Goal: Information Seeking & Learning: Learn about a topic

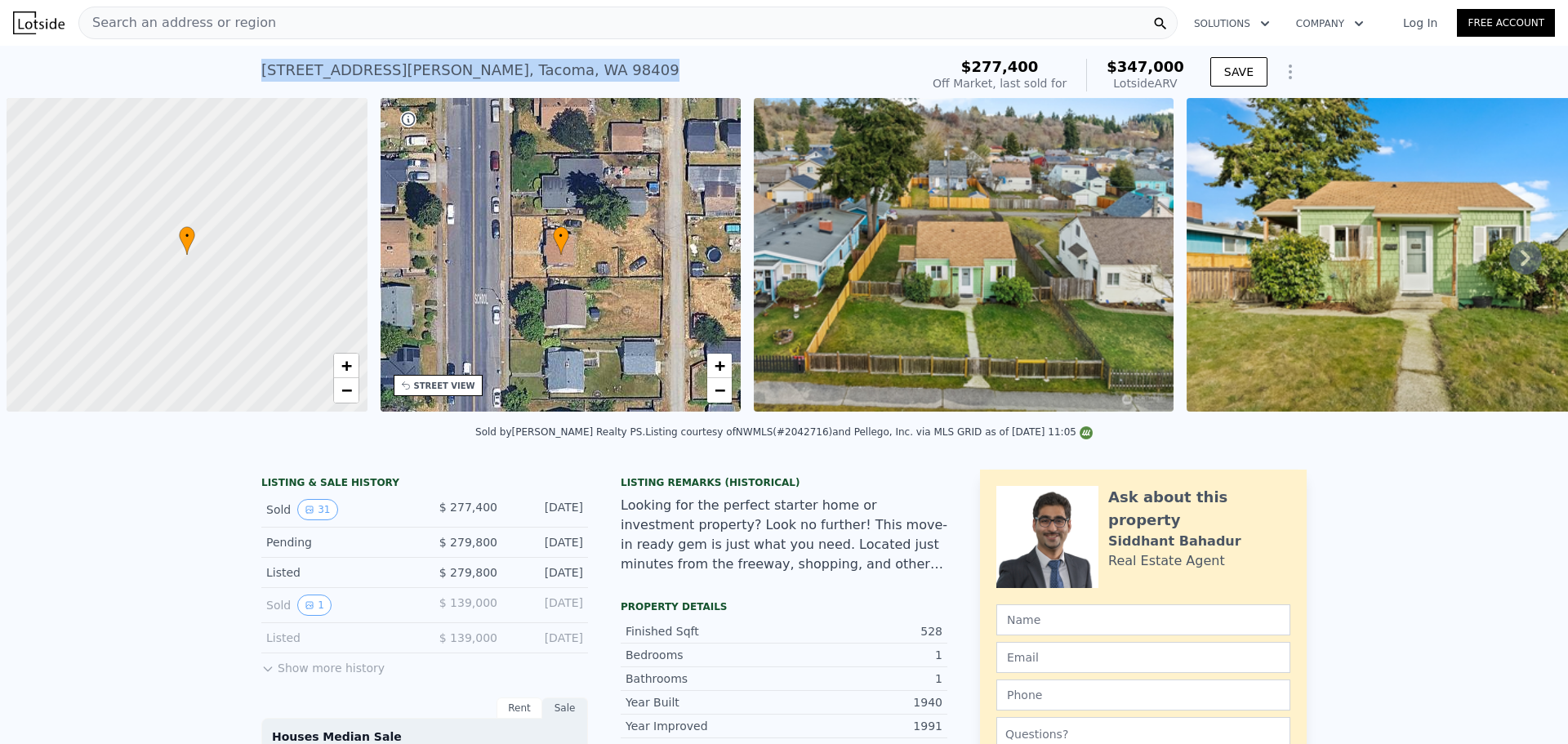
scroll to position [0, 7]
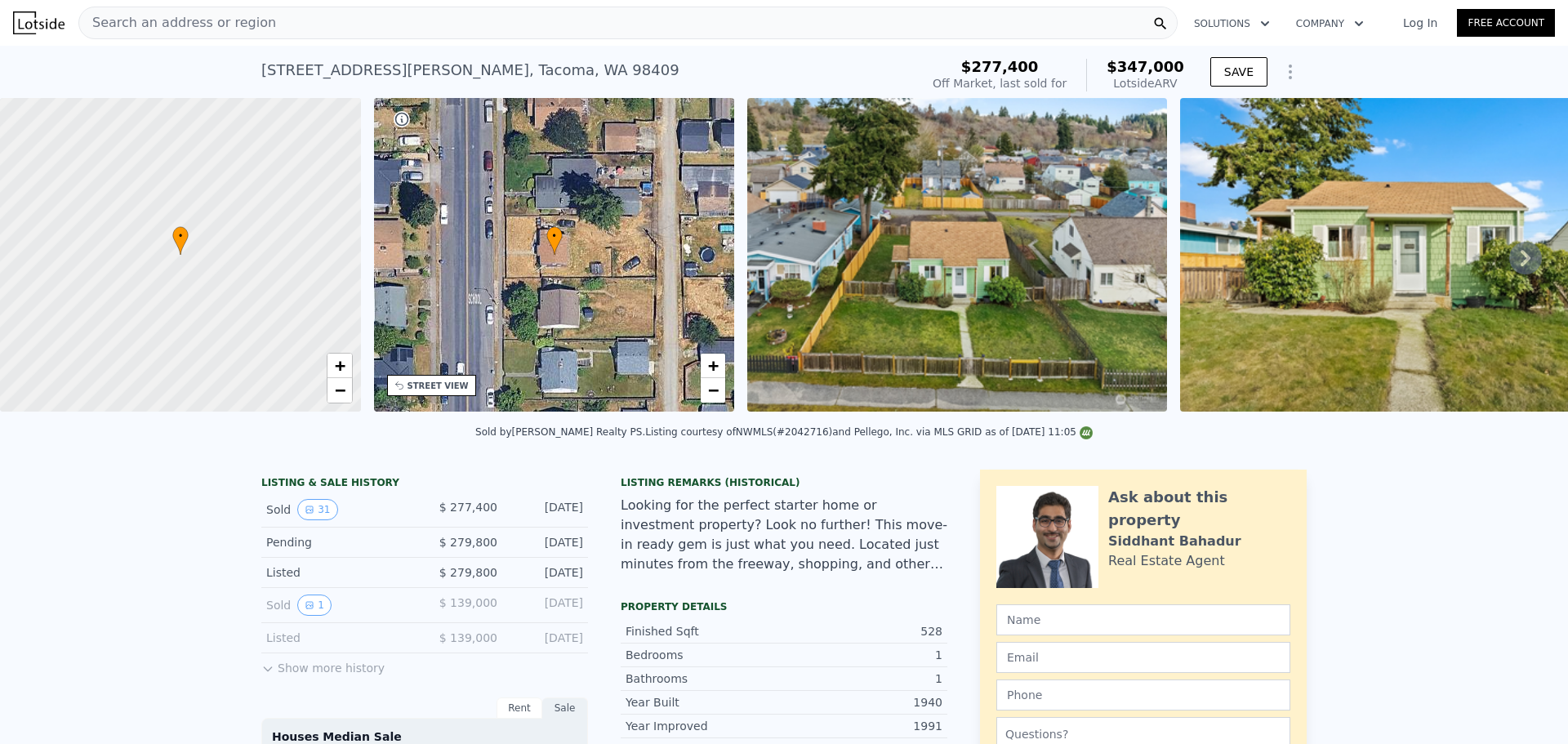
click at [439, 28] on div "Search an address or region" at bounding box center [628, 23] width 1099 height 33
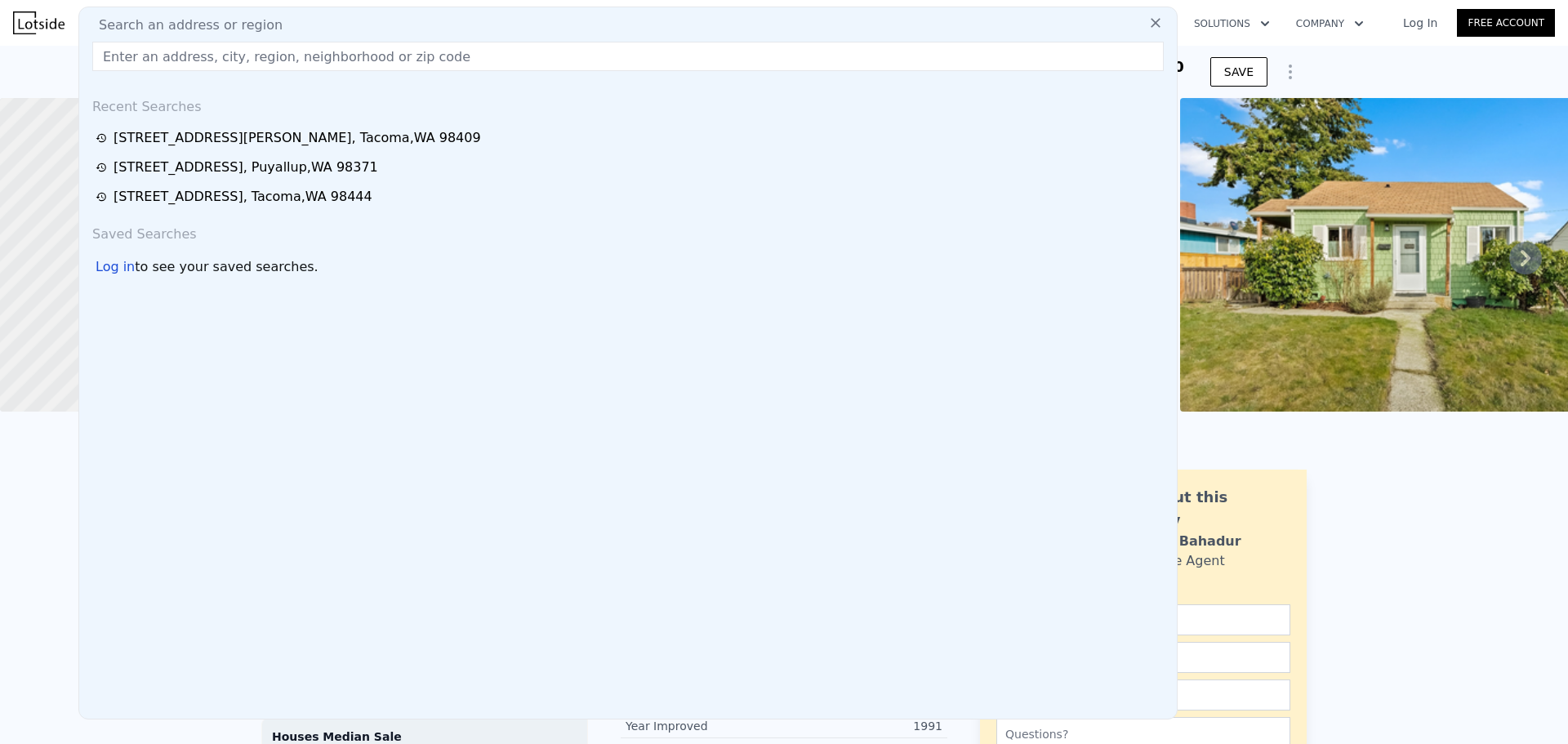
click at [436, 24] on div "Search an address or region" at bounding box center [628, 25] width 1085 height 19
click at [265, 45] on input "text" at bounding box center [628, 56] width 1071 height 29
paste input "[STREET_ADDRESS][PERSON_NAME]"
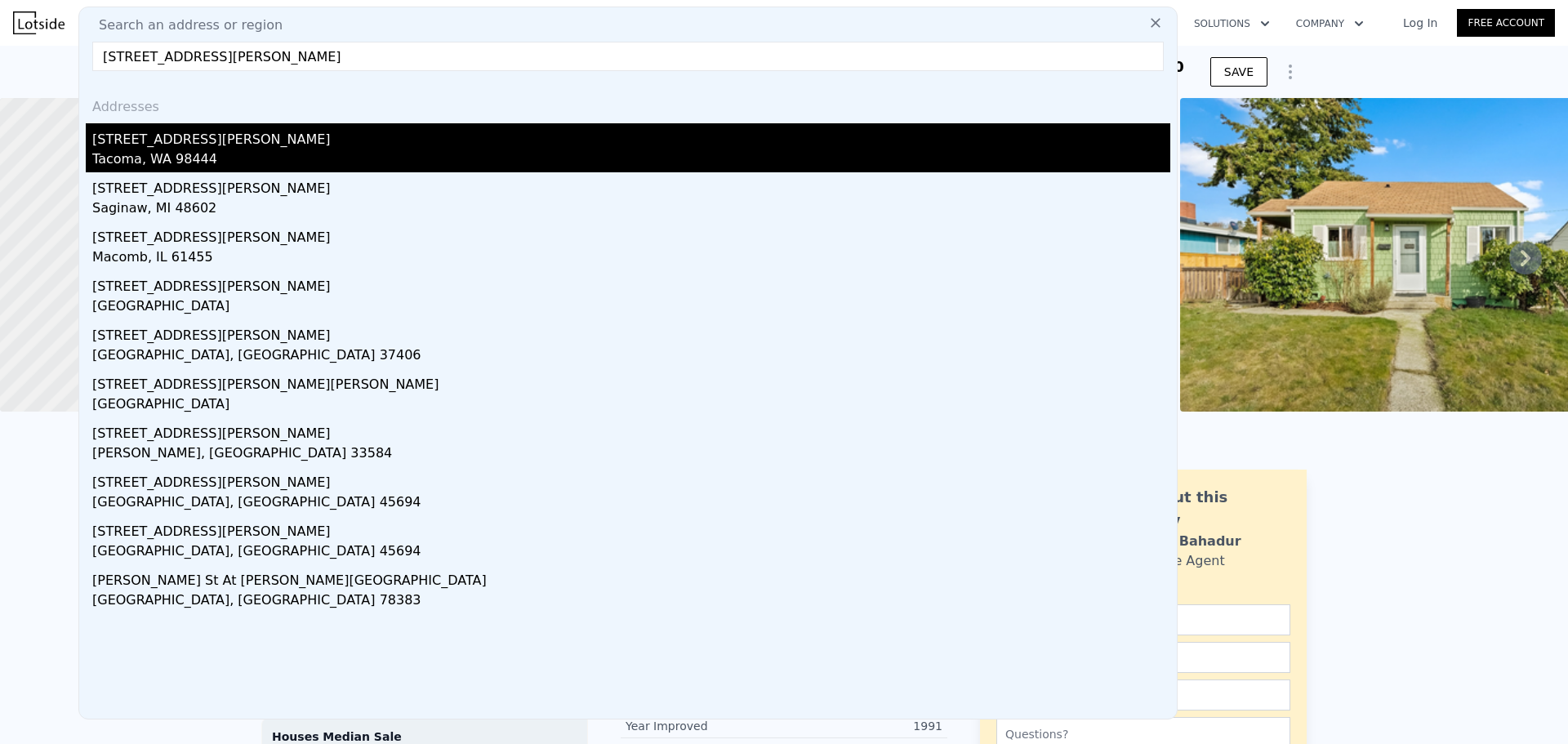
type input "[STREET_ADDRESS][PERSON_NAME]"
click at [118, 125] on div "[STREET_ADDRESS][PERSON_NAME]" at bounding box center [632, 136] width 1078 height 26
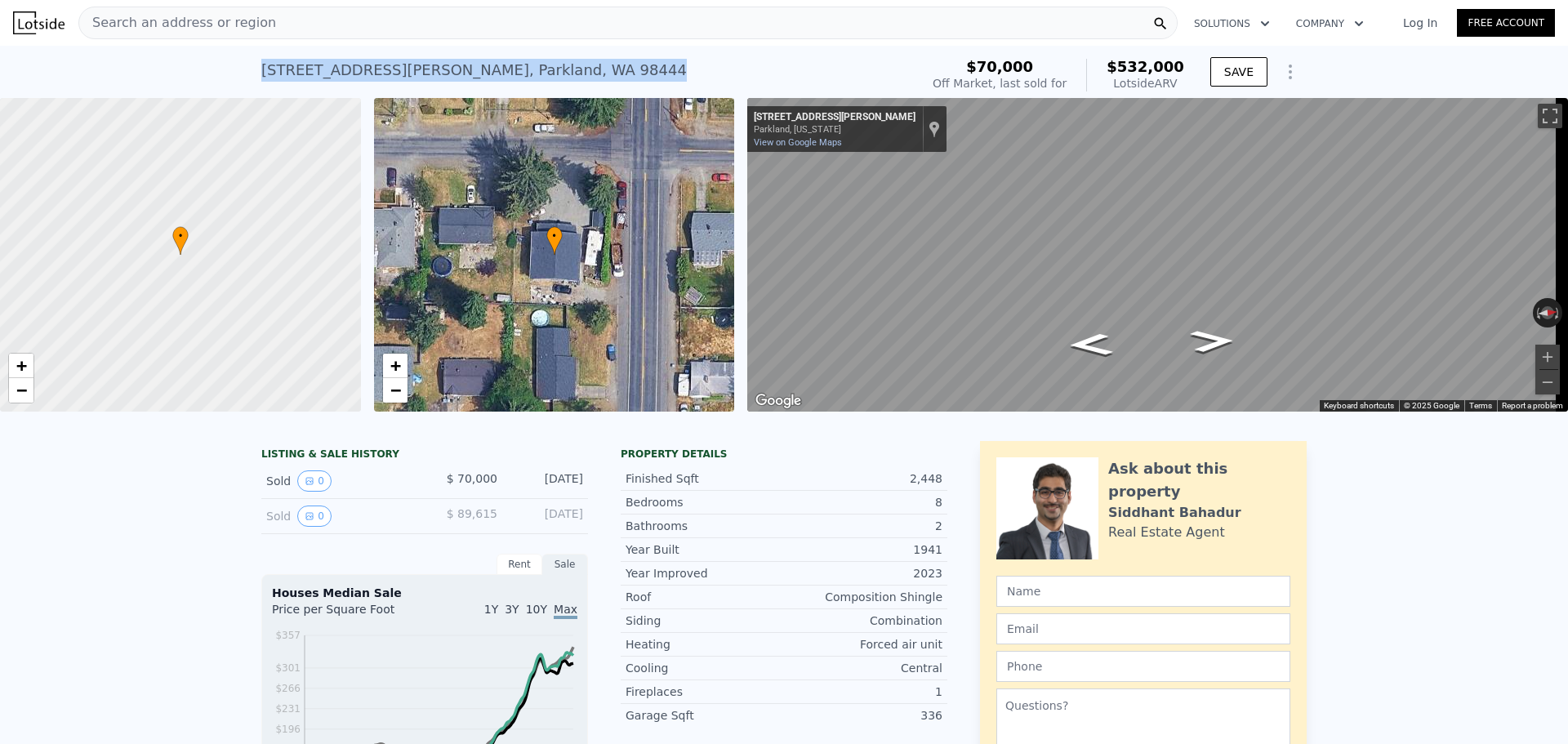
drag, startPoint x: 589, startPoint y: 71, endPoint x: 247, endPoint y: 76, distance: 342.0
click at [247, 75] on div "[STREET_ADDRESS][PERSON_NAME] Sold [DATE] for $70k (~ARV $532k ) $70,000 Off Ma…" at bounding box center [784, 71] width 1568 height 52
copy div "[STREET_ADDRESS][PERSON_NAME]"
click at [222, 242] on div at bounding box center [180, 254] width 433 height 377
click at [167, 249] on div at bounding box center [180, 254] width 433 height 377
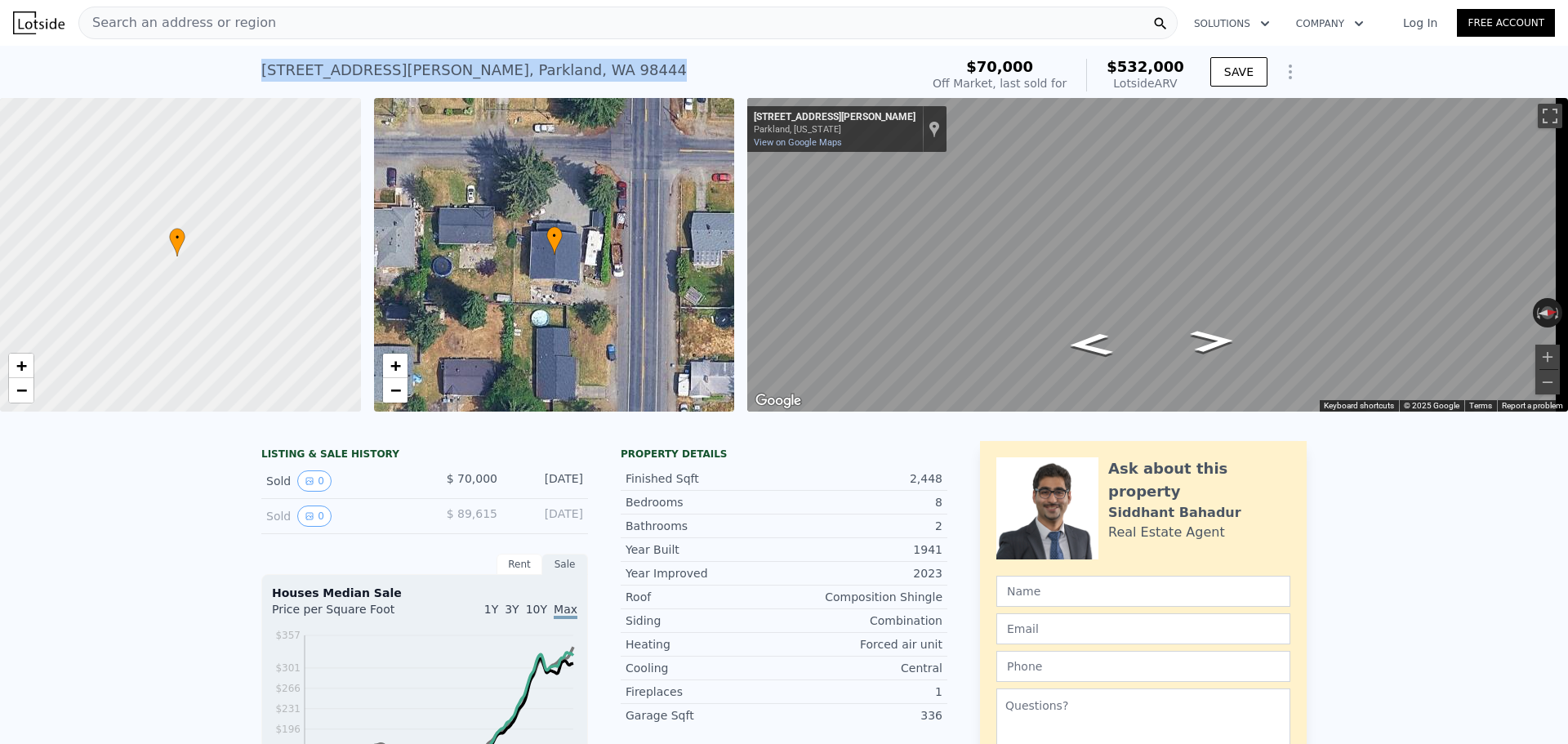
click at [176, 243] on span "•" at bounding box center [176, 237] width 16 height 14
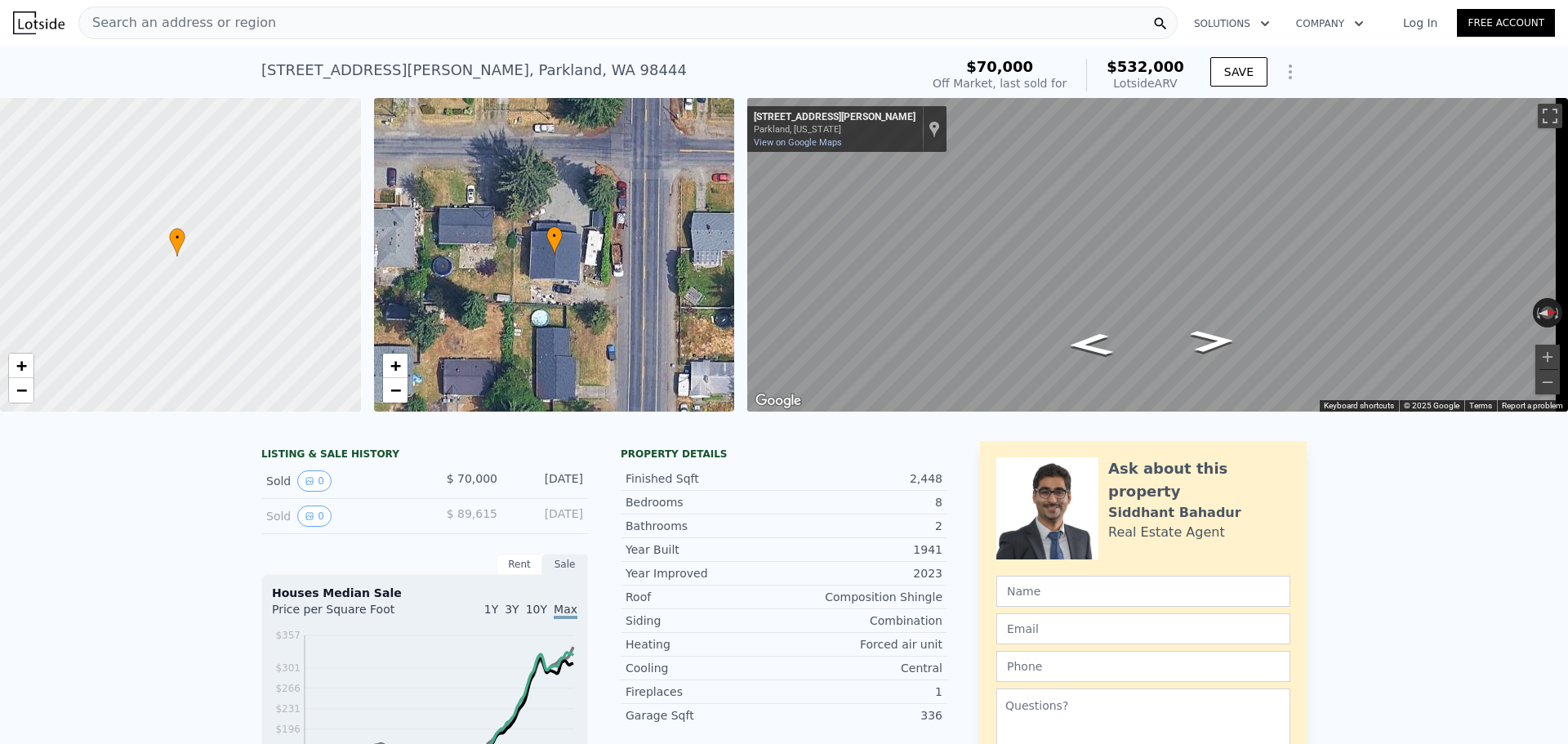
click at [329, 15] on div "Search an address or region" at bounding box center [628, 23] width 1099 height 33
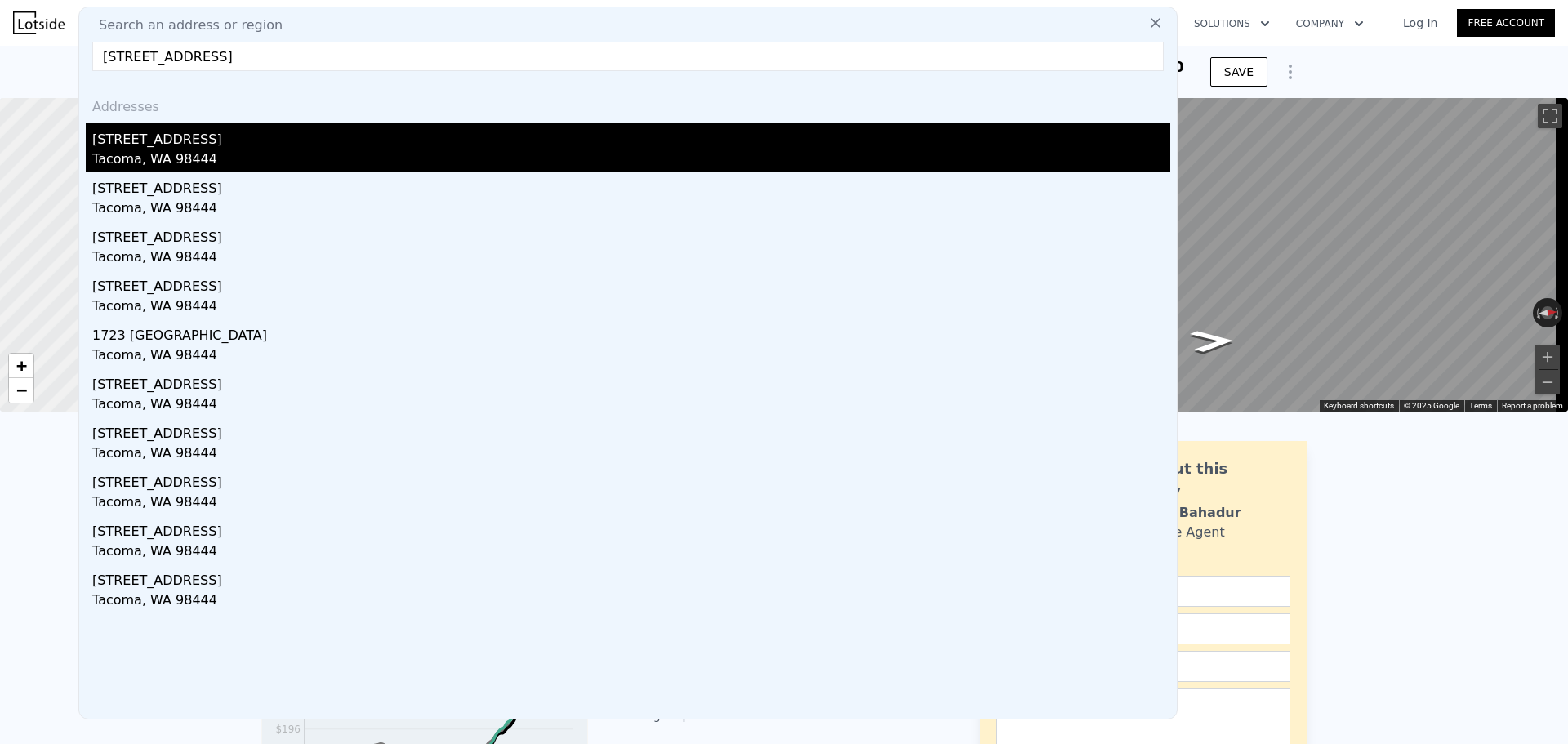
type input "[STREET_ADDRESS]"
click at [296, 124] on div "[STREET_ADDRESS]" at bounding box center [632, 136] width 1078 height 26
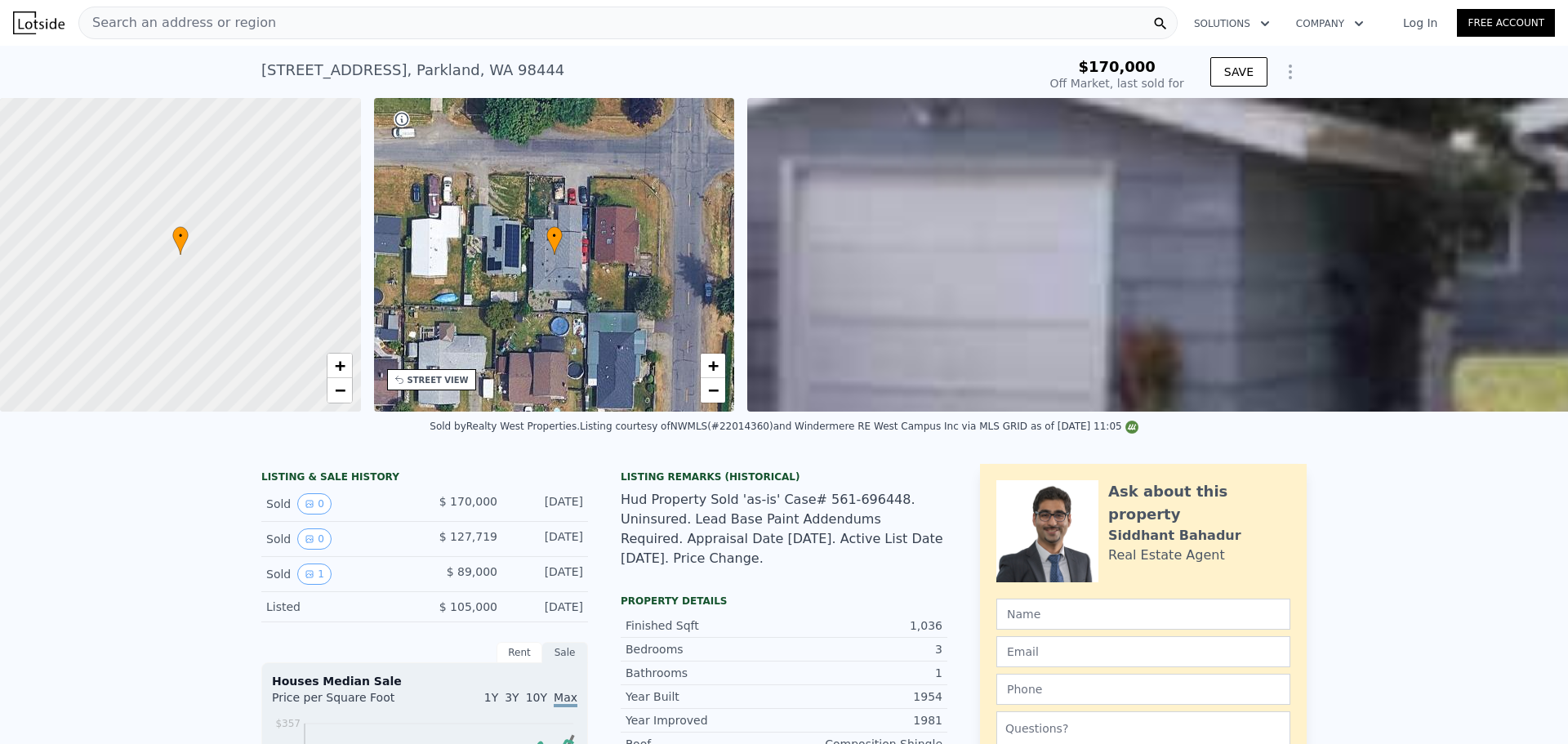
type input "$ 411,000"
type input "$ 284,485"
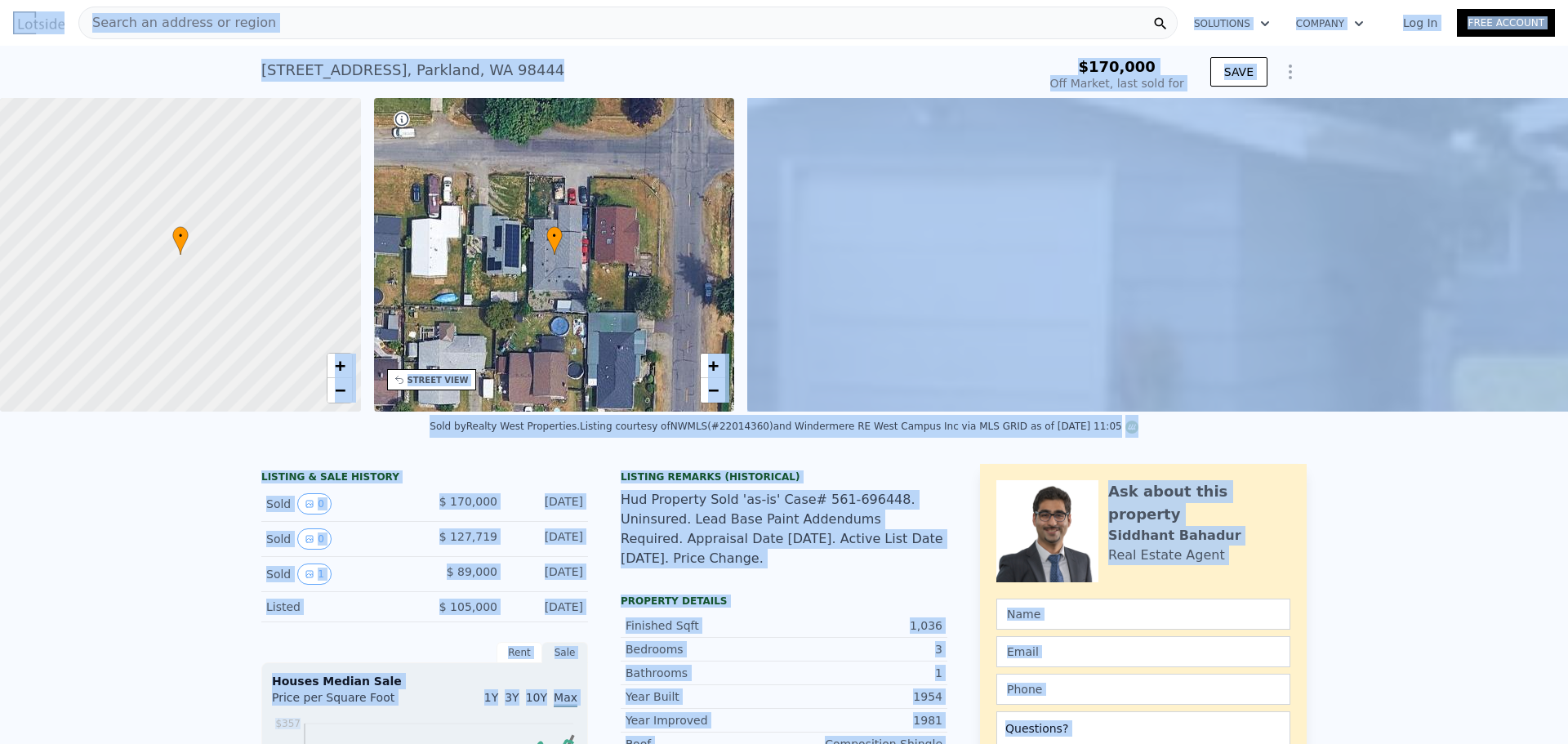
click at [196, 72] on div "[STREET_ADDRESS] Sold [DATE] for $170k $170,000 Off Market, last sold for SAVE" at bounding box center [784, 71] width 1568 height 52
click at [279, 51] on div "[STREET_ADDRESS] Sold [DATE] for $170k $170,000 Off Market, last sold for SAVE" at bounding box center [784, 71] width 1045 height 52
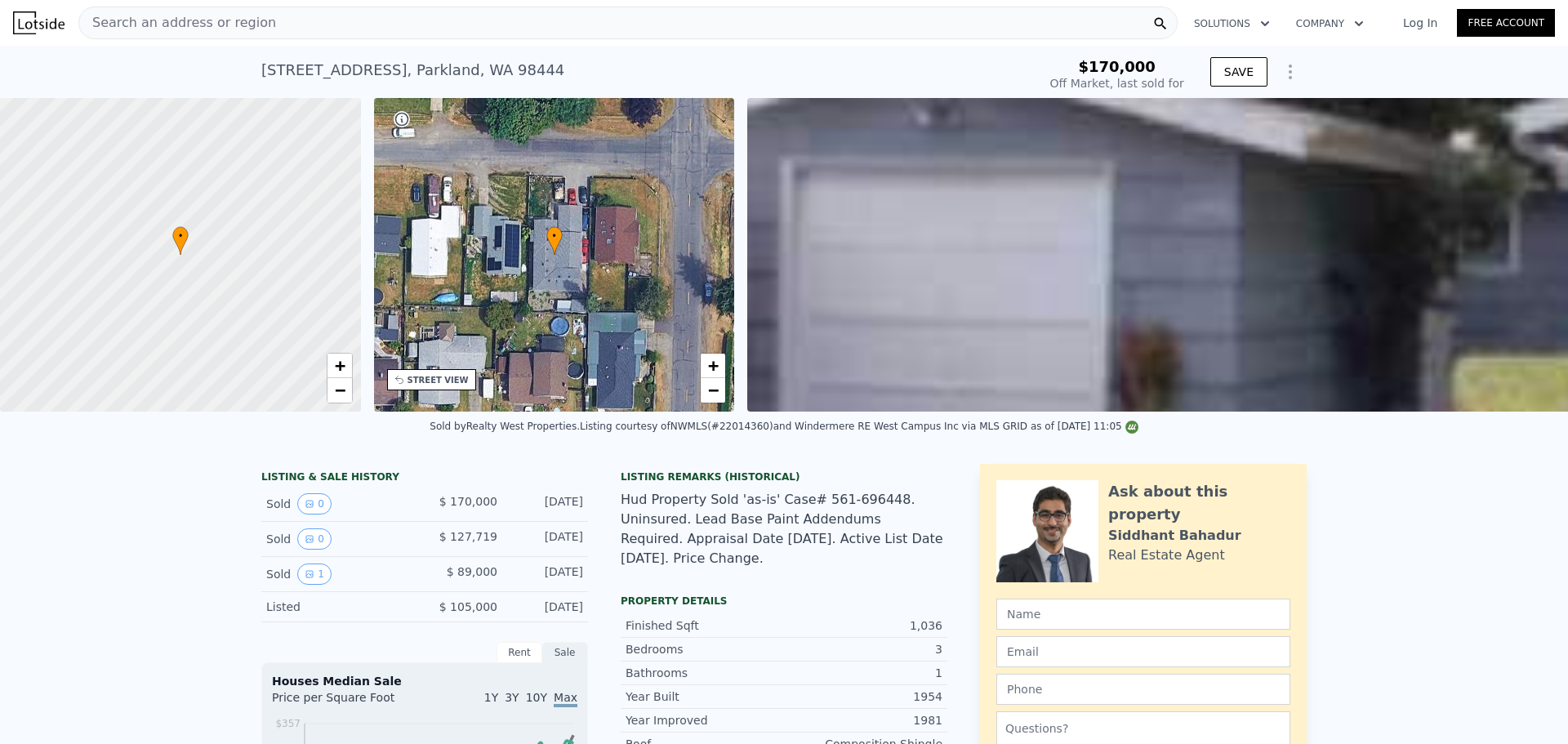
click at [276, 19] on div "Search an address or region" at bounding box center [628, 23] width 1099 height 33
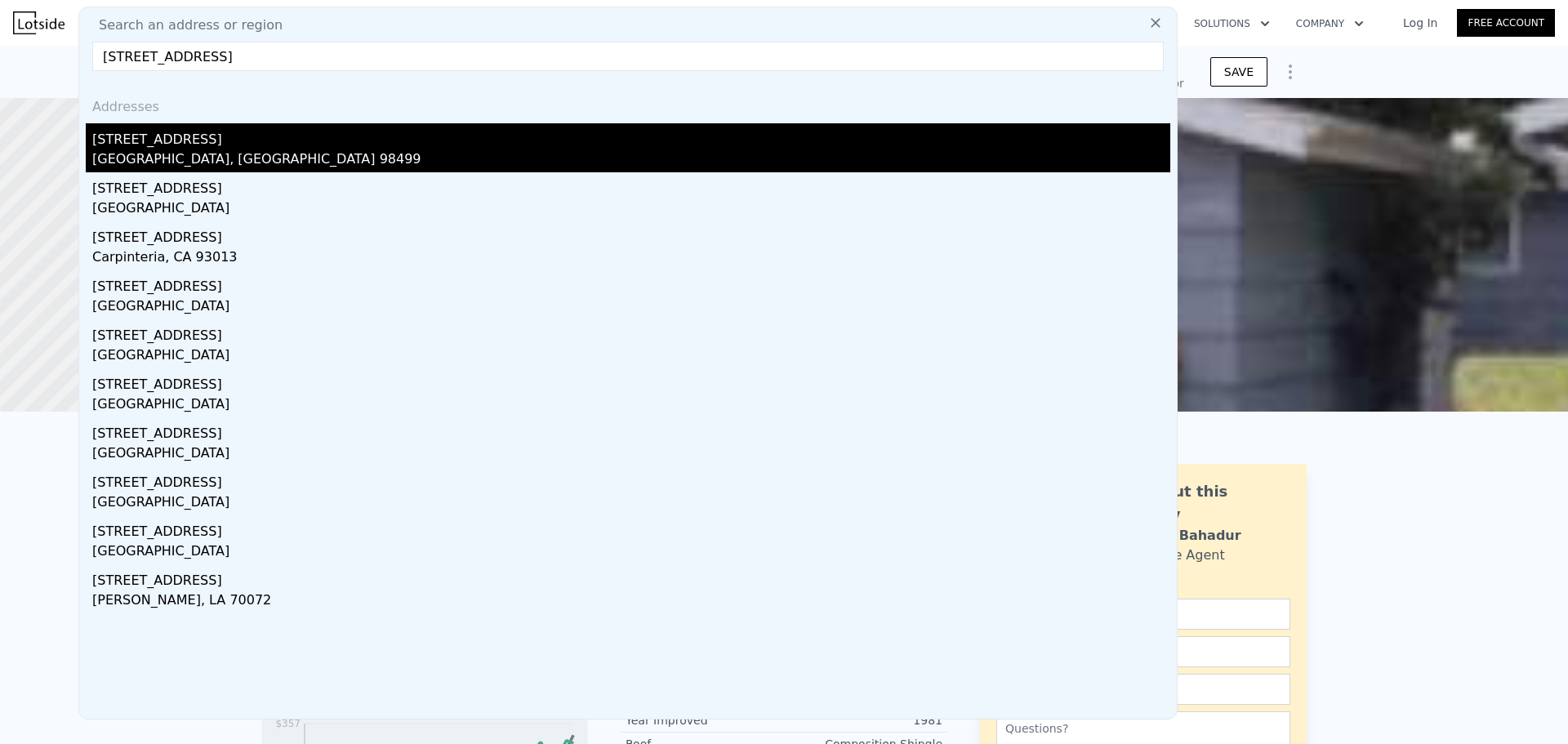
type input "[STREET_ADDRESS]"
click at [289, 157] on div "[GEOGRAPHIC_DATA], [GEOGRAPHIC_DATA] 98499" at bounding box center [632, 161] width 1078 height 23
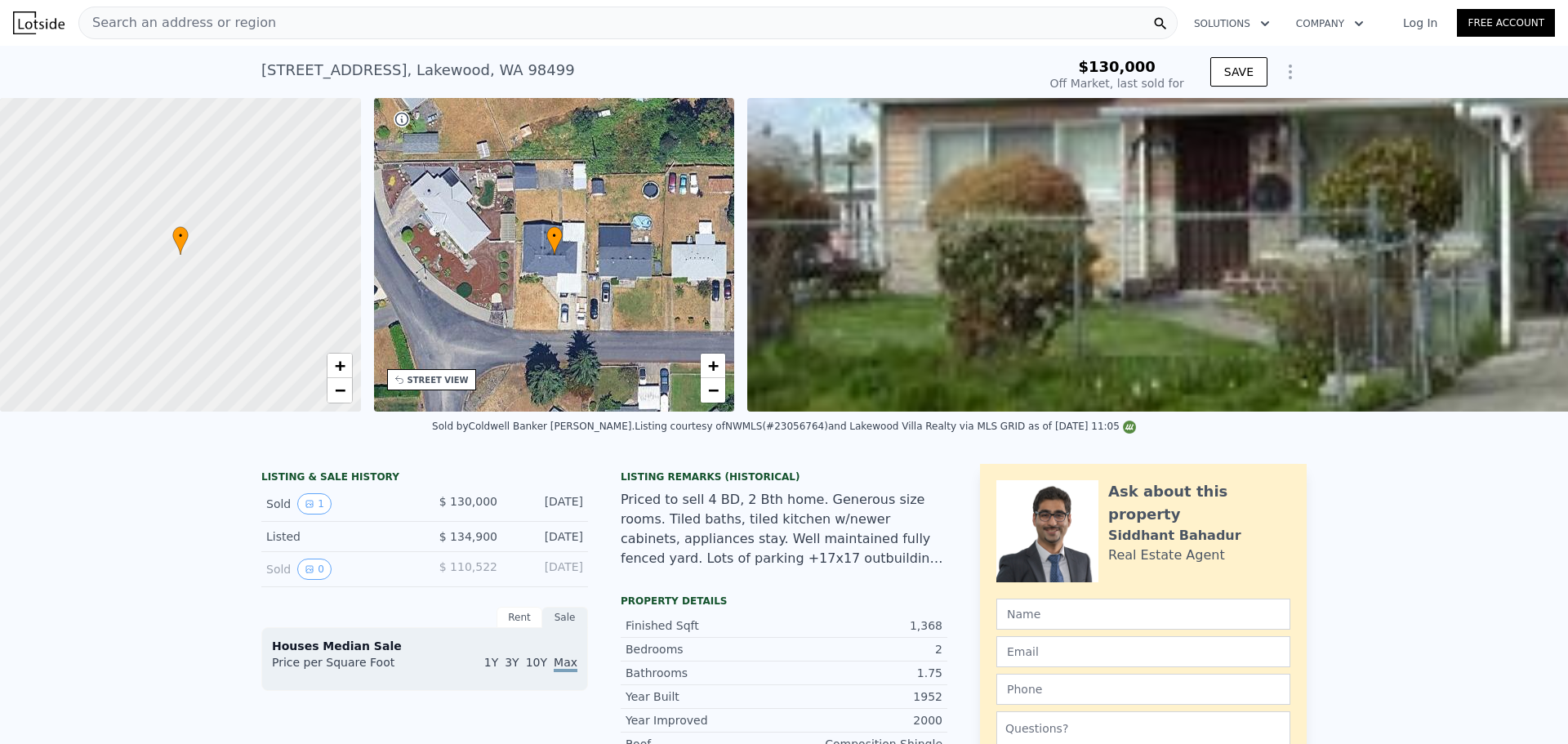
type input "-$ 141,151"
type input "$ 478,000"
type input "$ 302,912"
